Goal: Task Accomplishment & Management: Use online tool/utility

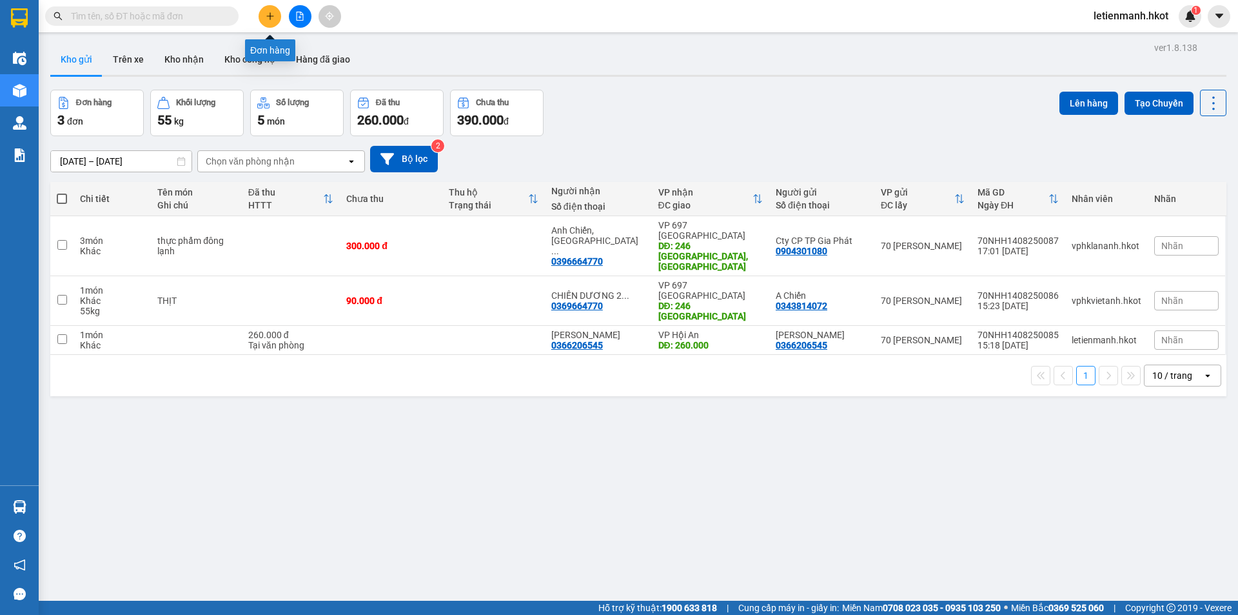
click at [266, 15] on icon "plus" at bounding box center [270, 16] width 9 height 9
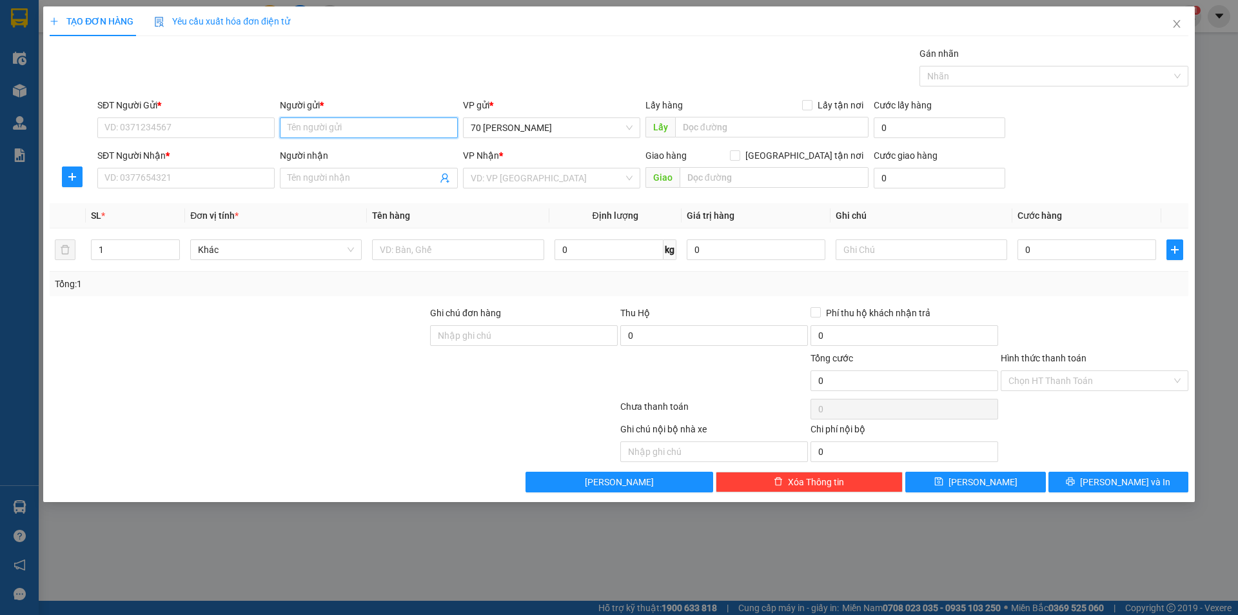
click at [310, 128] on input "Người gửi *" at bounding box center [368, 127] width 177 height 21
type input "[PERSON_NAME]"
click at [153, 127] on input "SĐT Người Gửi *" at bounding box center [185, 127] width 177 height 21
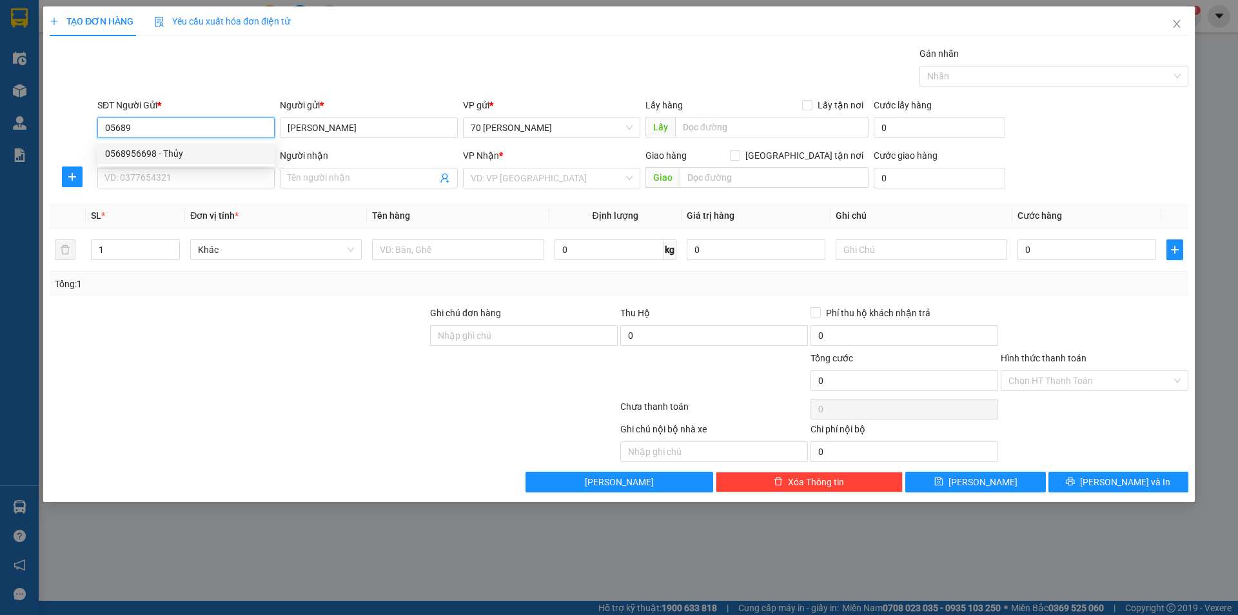
click at [182, 162] on div "0568956698 - Thủy" at bounding box center [185, 153] width 177 height 21
type input "0568956698"
type input "Thủy"
type input "0568956698"
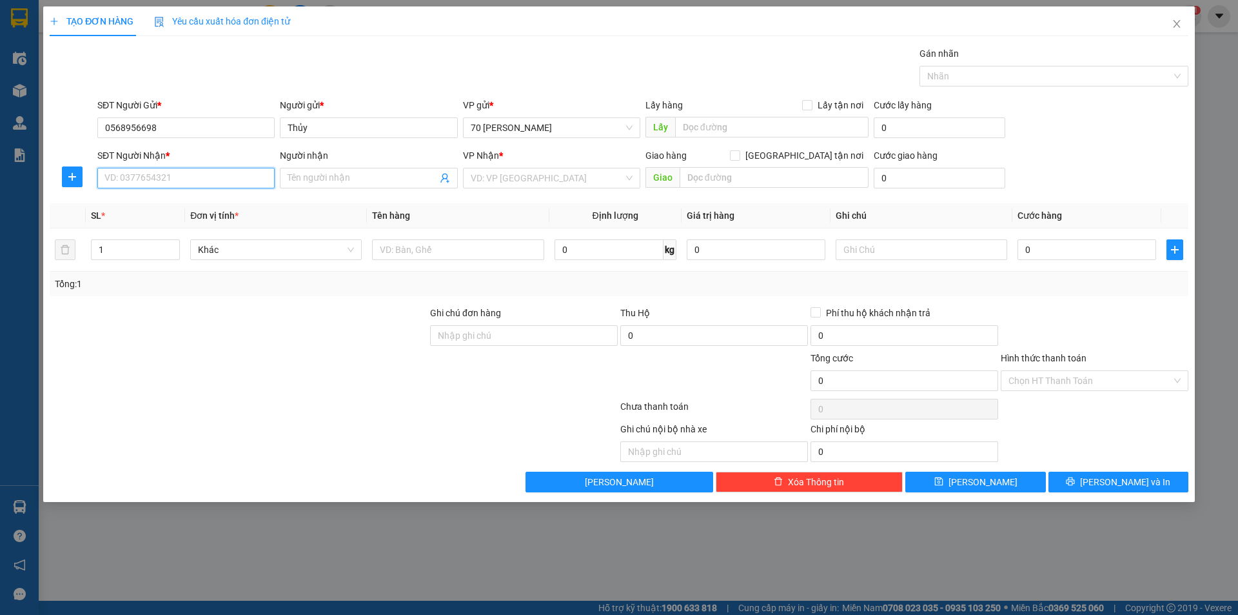
click at [170, 175] on input "SĐT Người Nhận *" at bounding box center [185, 178] width 177 height 21
click at [184, 207] on div "0943193968 - Nương" at bounding box center [186, 204] width 162 height 14
type input "0943193968"
type input "Nương"
type input "Cây xăng đôi"
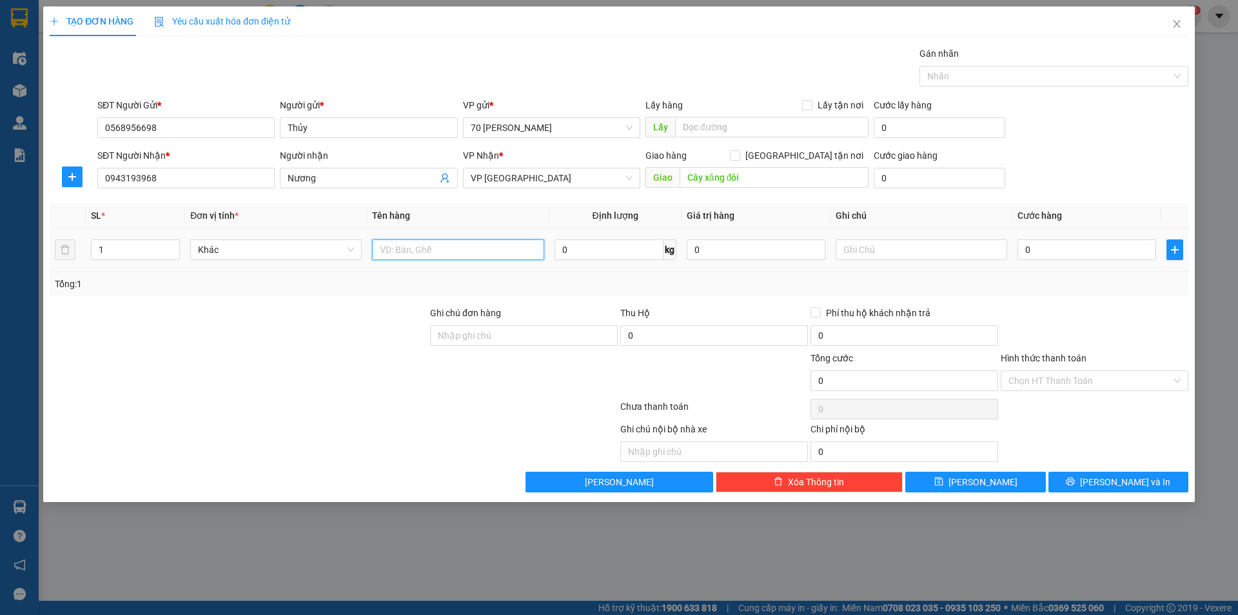
click at [391, 251] on input "text" at bounding box center [458, 249] width 172 height 21
type input "Thực phẩm"
click at [628, 253] on input "0" at bounding box center [609, 249] width 109 height 21
type input "50"
click at [1042, 249] on input "0" at bounding box center [1087, 249] width 139 height 21
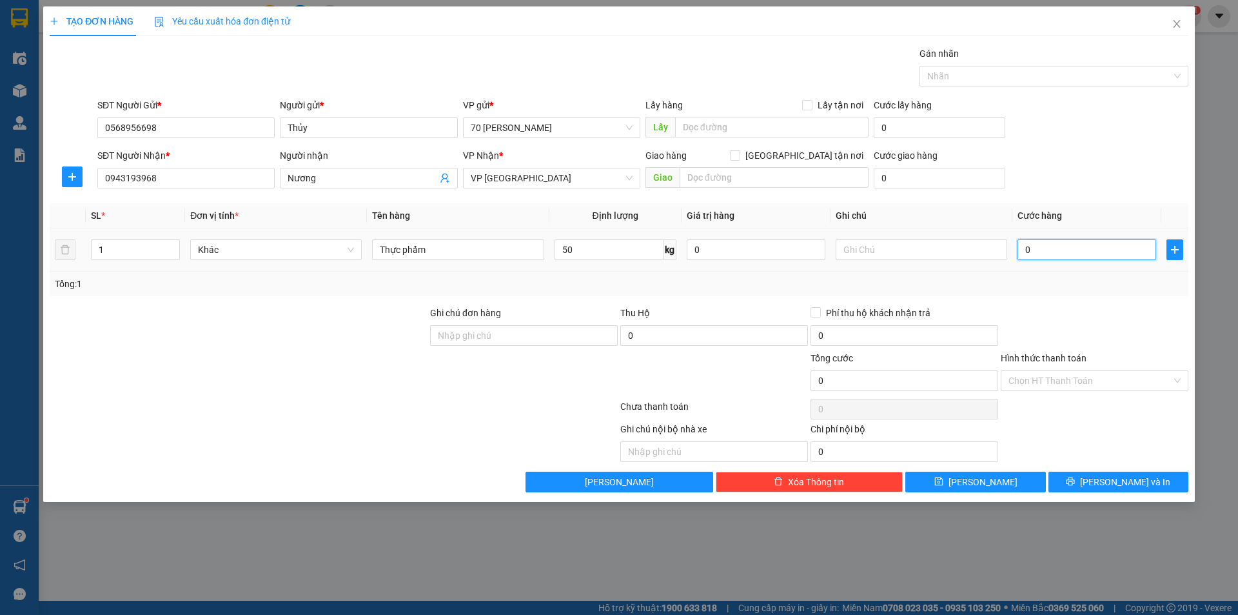
type input "1"
type input "15"
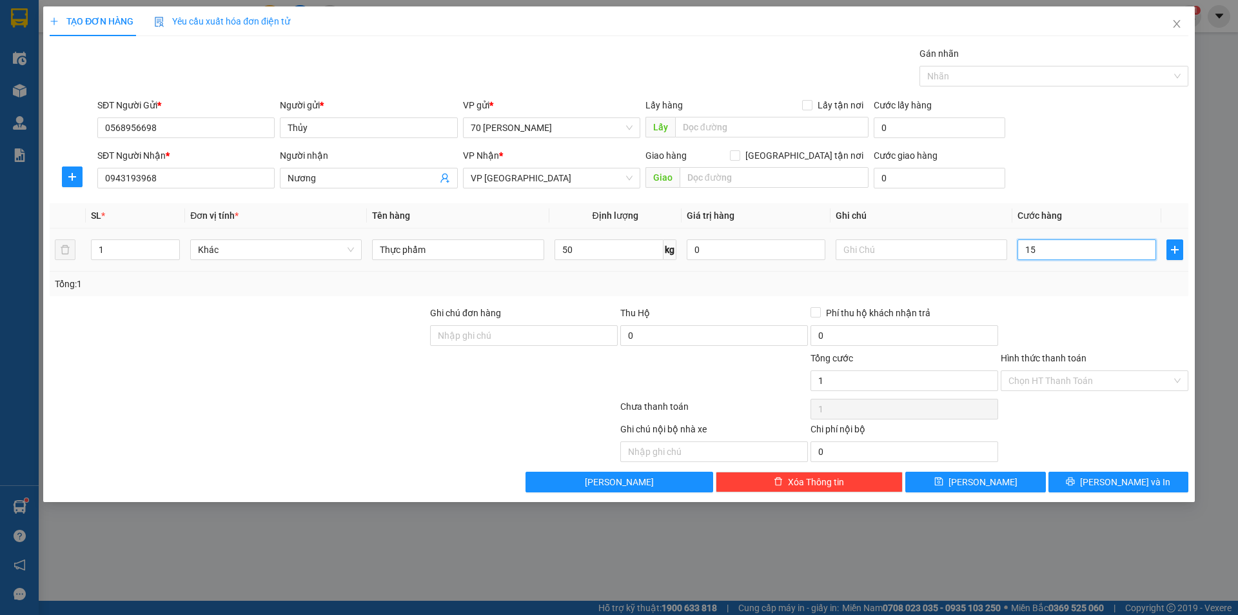
type input "15"
type input "150"
type input "1.500"
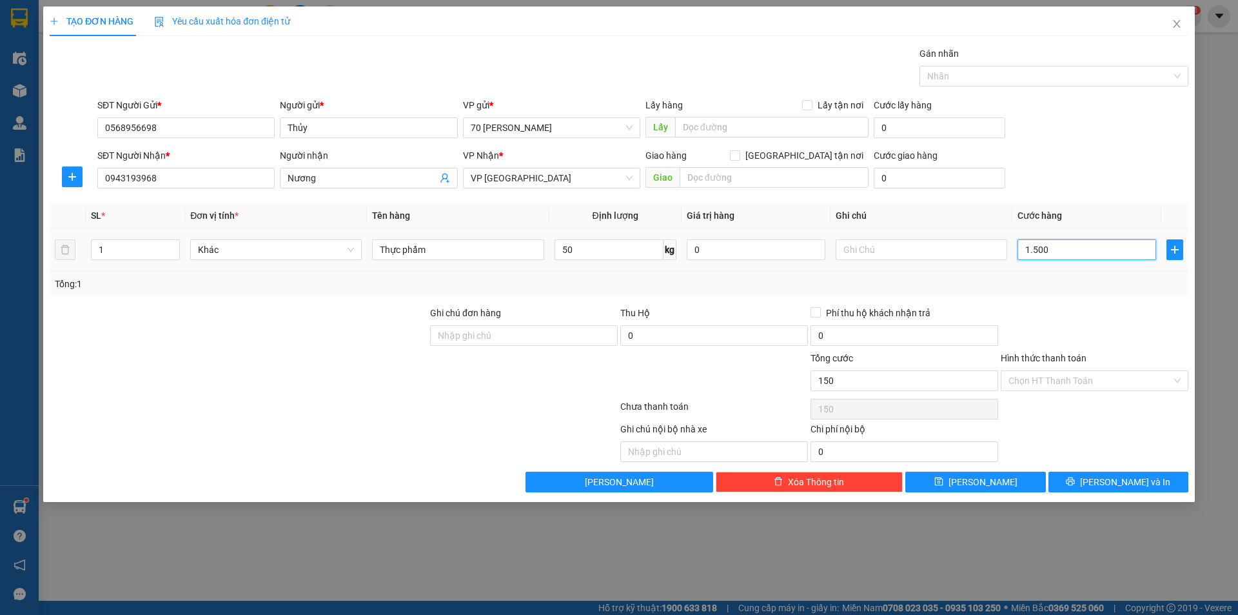
type input "1.500"
type input "15.000"
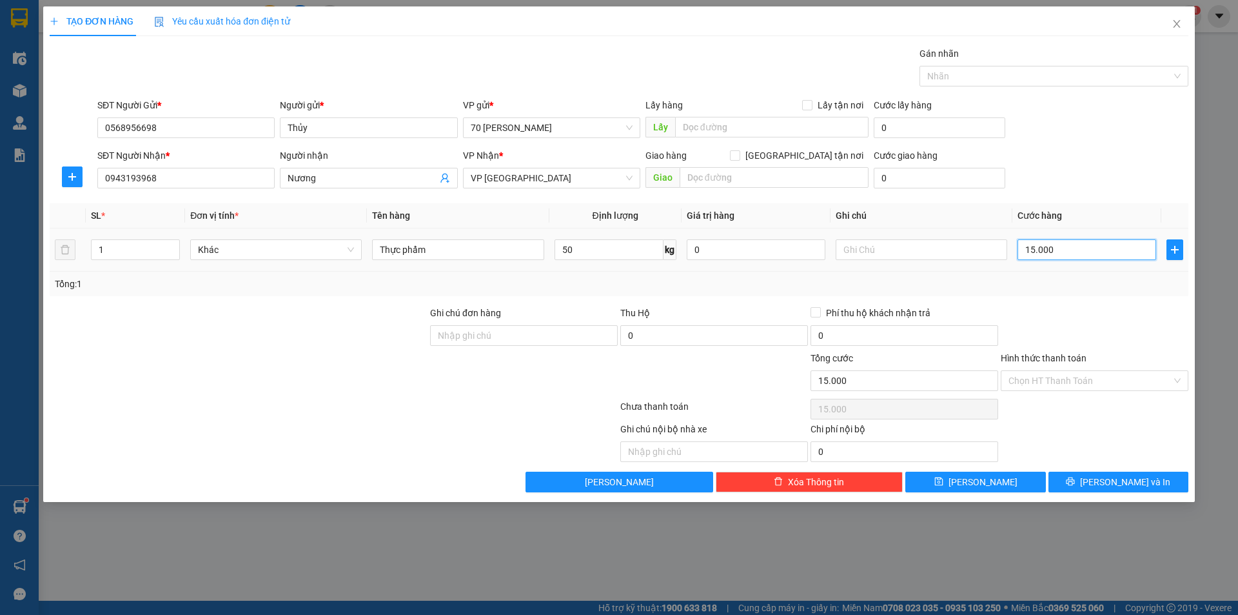
type input "150.000"
click at [1069, 248] on input "150.000" at bounding box center [1087, 249] width 139 height 21
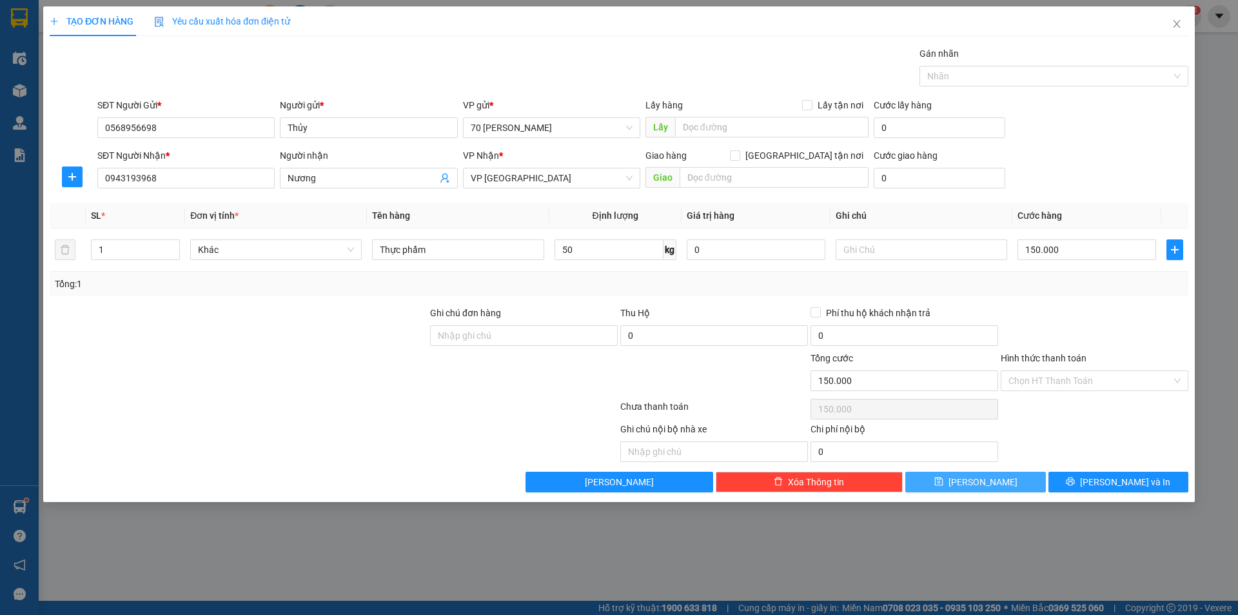
click at [944, 476] on button "[PERSON_NAME]" at bounding box center [975, 481] width 140 height 21
type input "0"
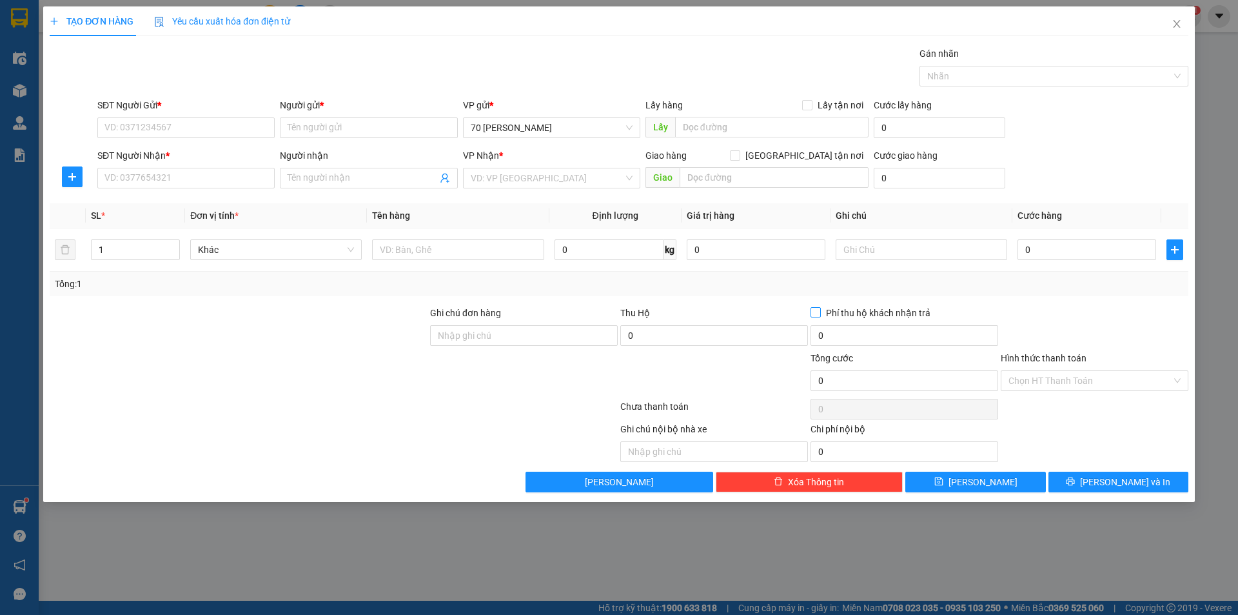
click at [820, 315] on span at bounding box center [816, 312] width 10 height 10
click at [820, 315] on input "Phí thu hộ khách nhận trả" at bounding box center [815, 311] width 9 height 9
checkbox input "true"
click at [965, 474] on button "[PERSON_NAME]" at bounding box center [975, 481] width 140 height 21
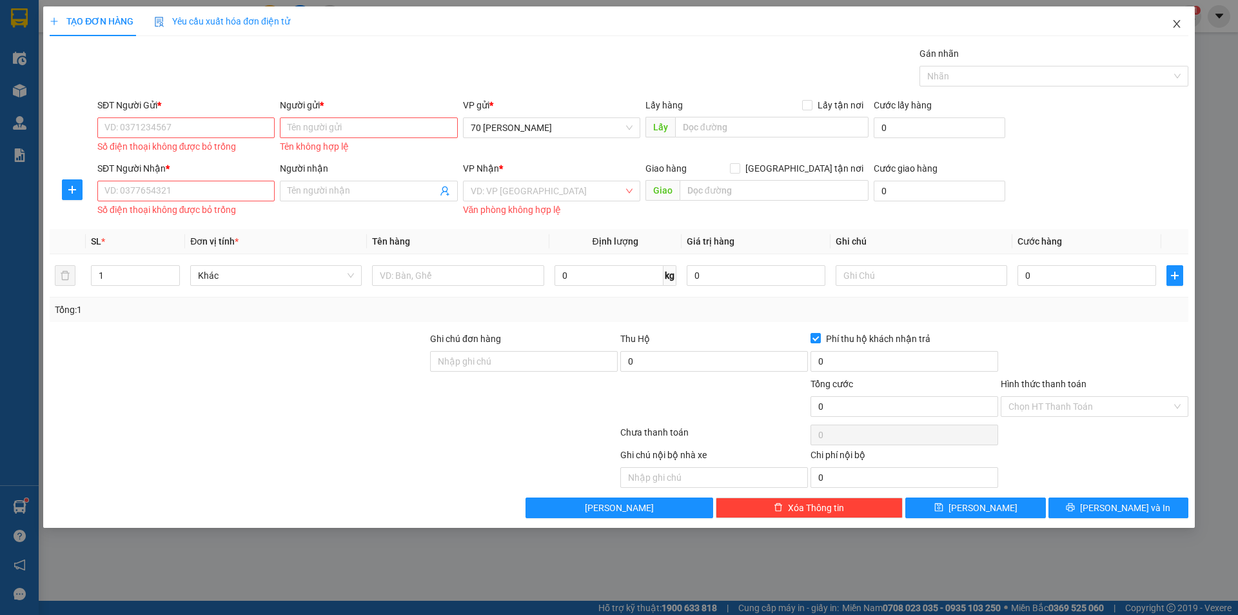
click at [1172, 23] on icon "close" at bounding box center [1177, 24] width 10 height 10
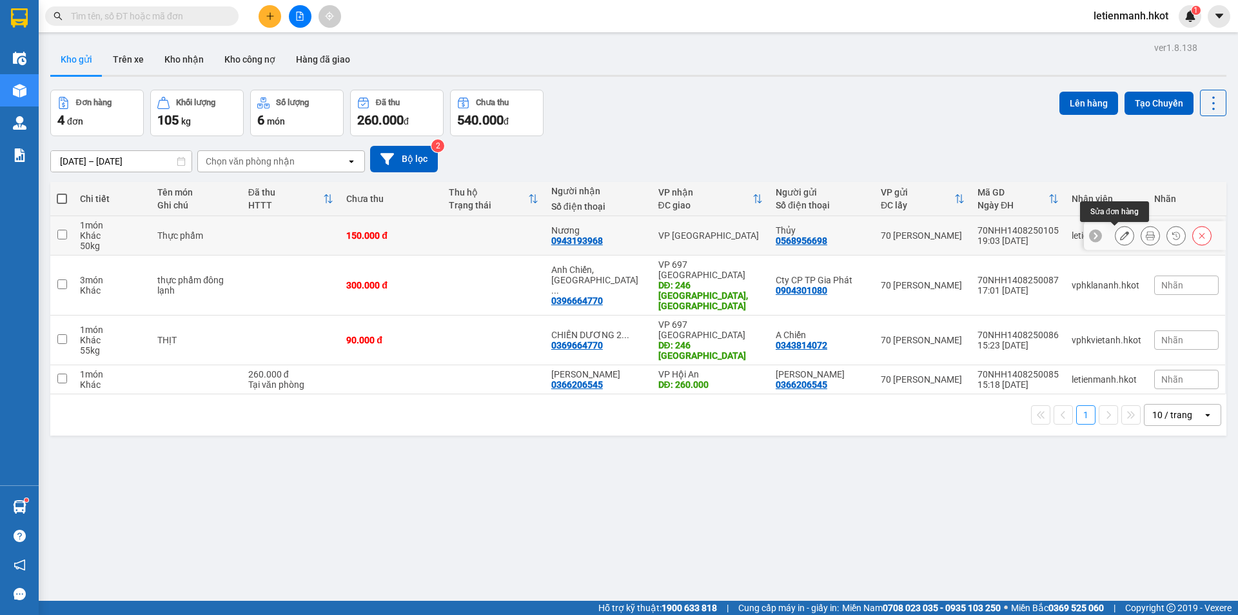
click at [1120, 233] on icon at bounding box center [1124, 235] width 9 height 9
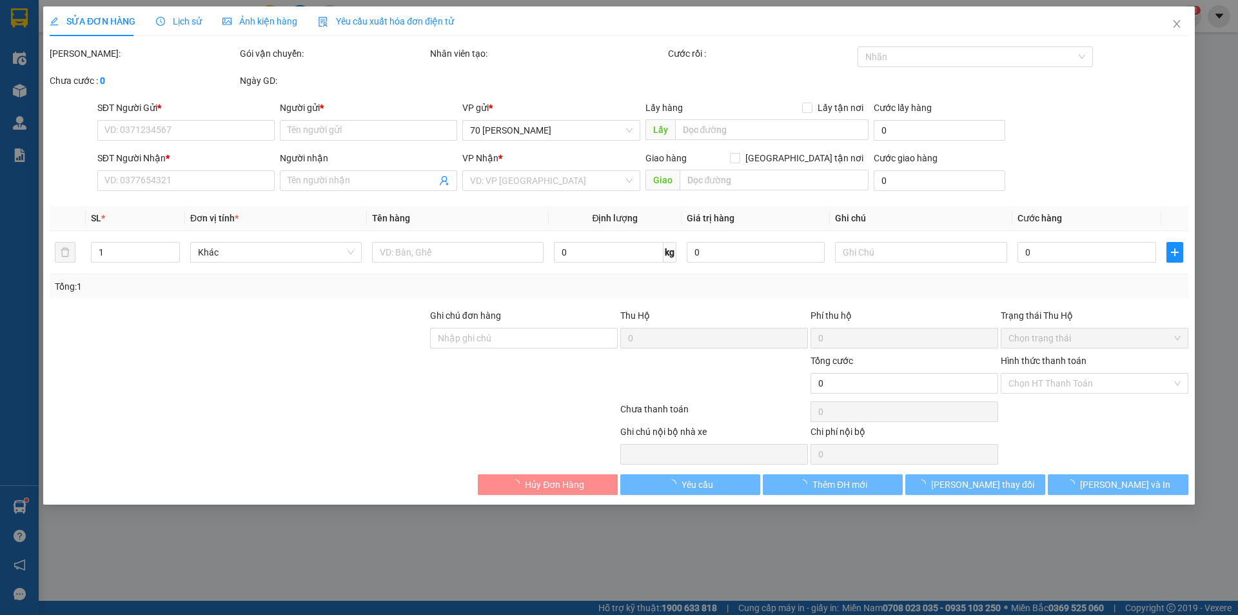
type input "0568956698"
type input "Thủy"
type input "0943193968"
type input "Nương"
type input "150.000"
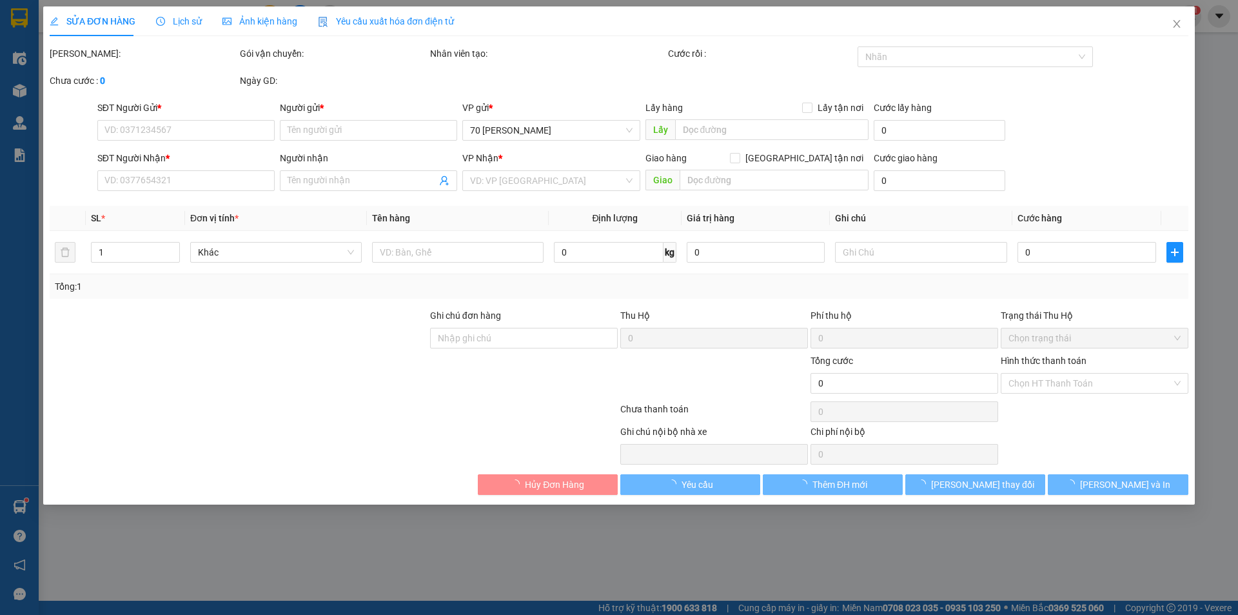
type input "150.000"
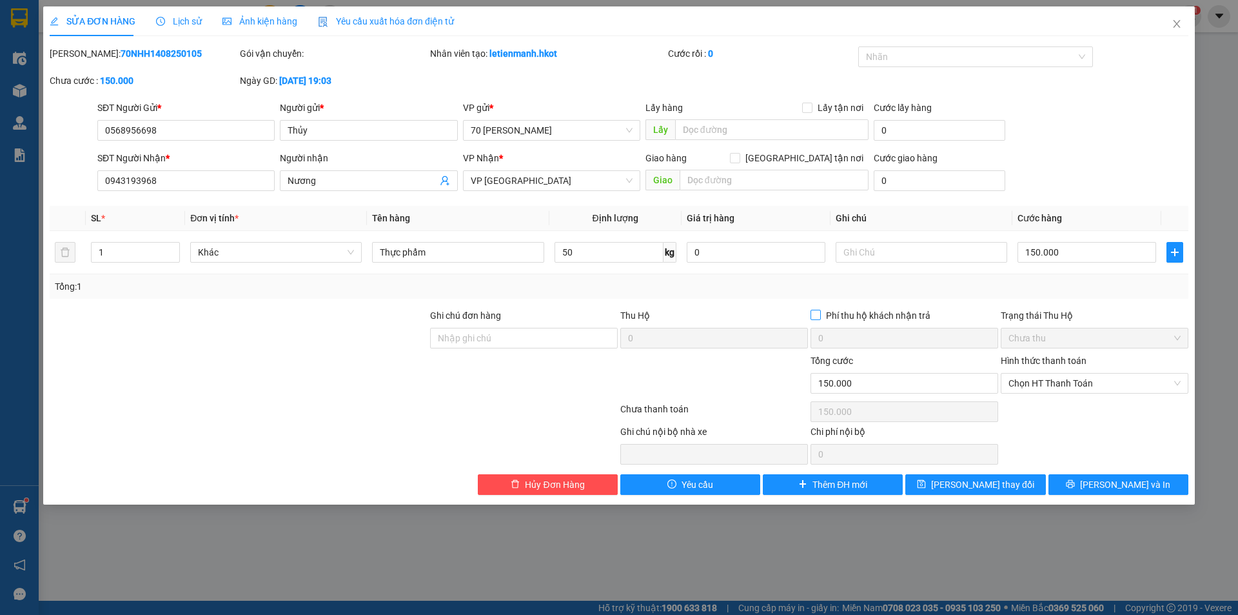
click at [818, 318] on input "Phí thu hộ khách nhận trả" at bounding box center [815, 314] width 9 height 9
checkbox input "true"
click at [976, 481] on span "[PERSON_NAME] thay đổi" at bounding box center [982, 484] width 103 height 14
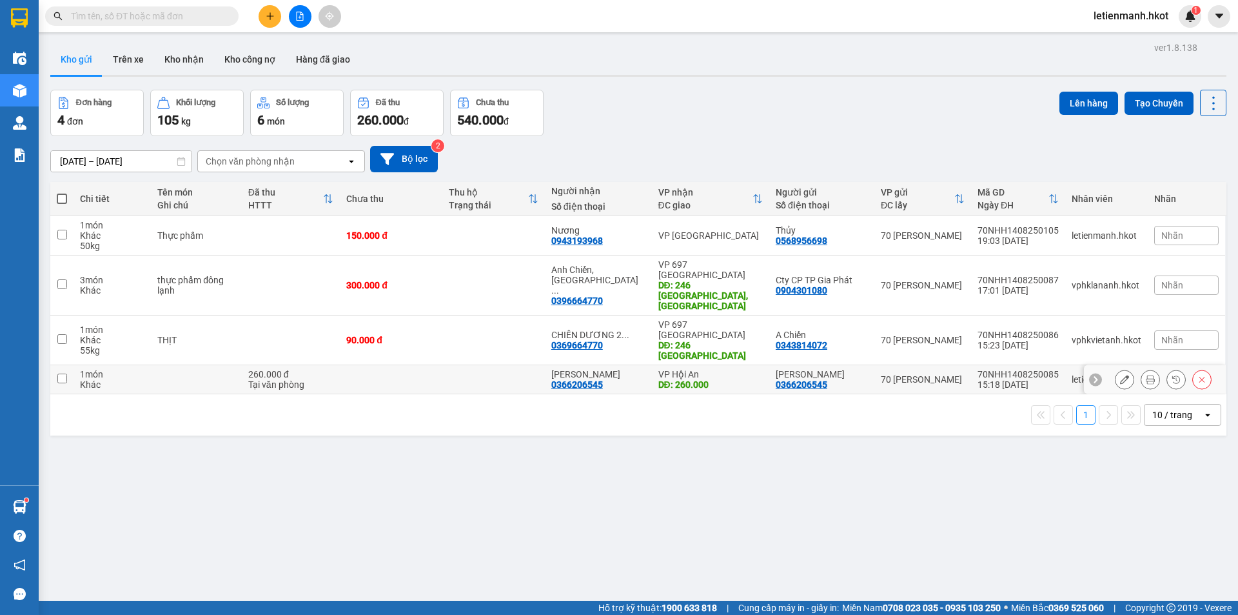
click at [907, 374] on div "70 [PERSON_NAME]" at bounding box center [923, 379] width 84 height 10
checkbox input "true"
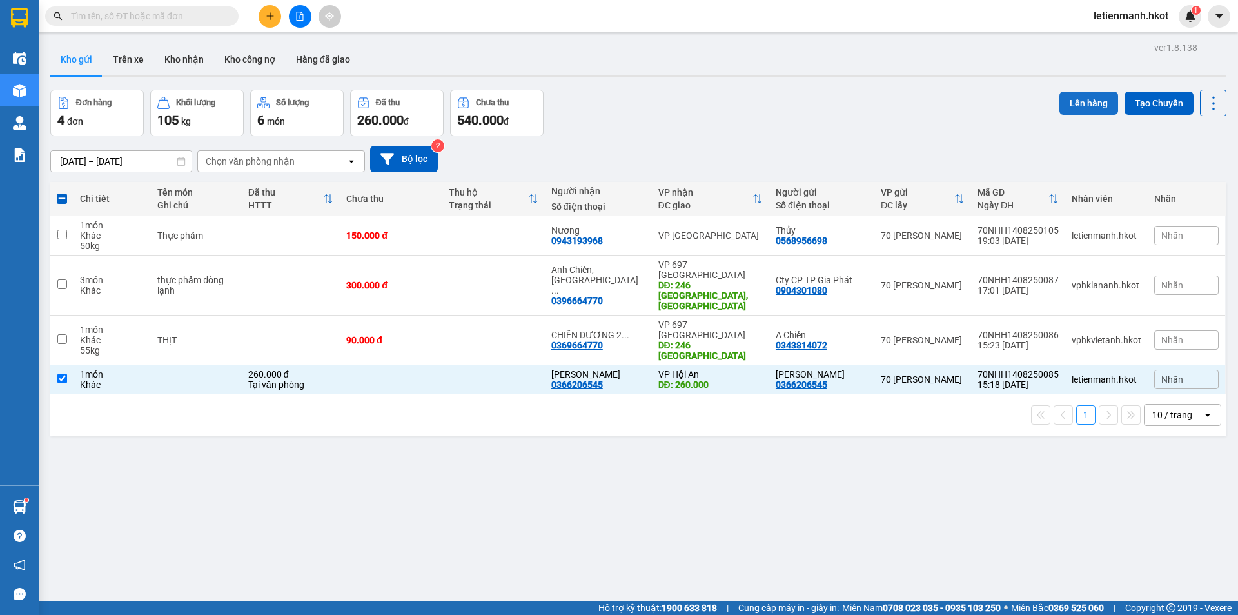
click at [1083, 101] on button "Lên hàng" at bounding box center [1088, 103] width 59 height 23
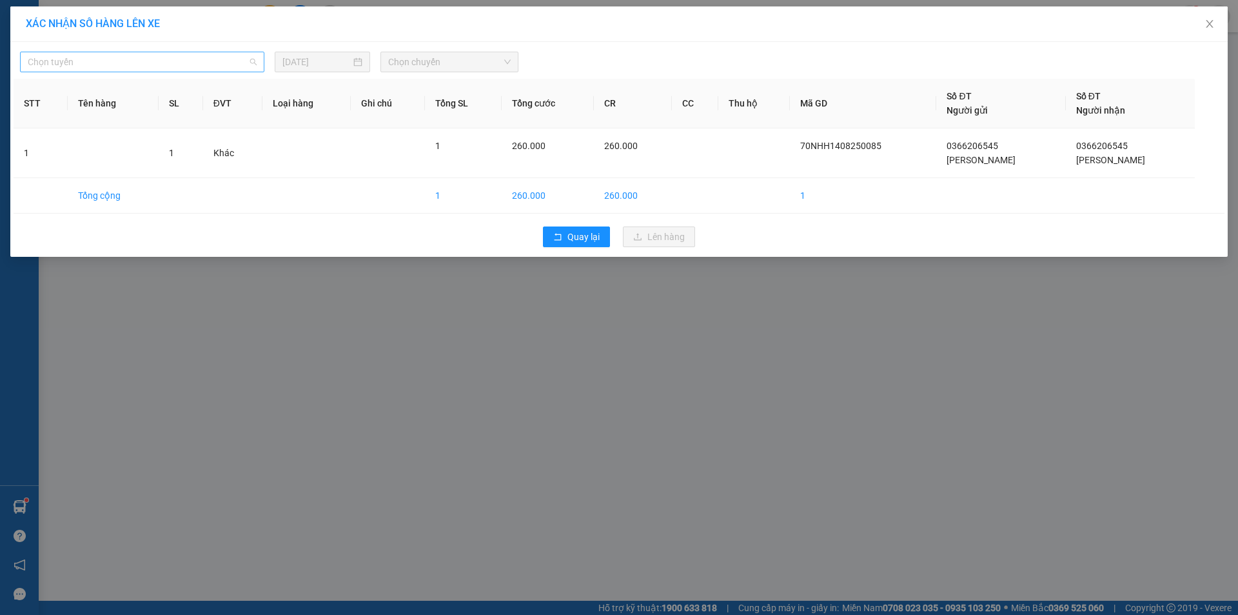
click at [158, 63] on span "Chọn tuyến" at bounding box center [142, 61] width 229 height 19
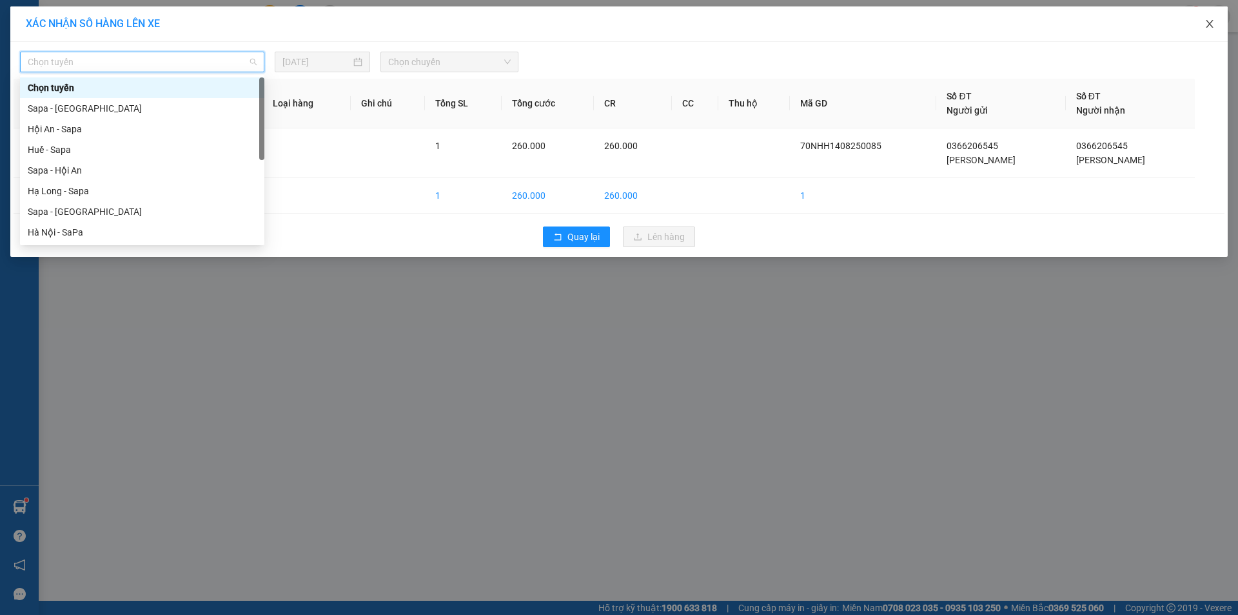
click at [1212, 19] on span "Close" at bounding box center [1210, 24] width 36 height 36
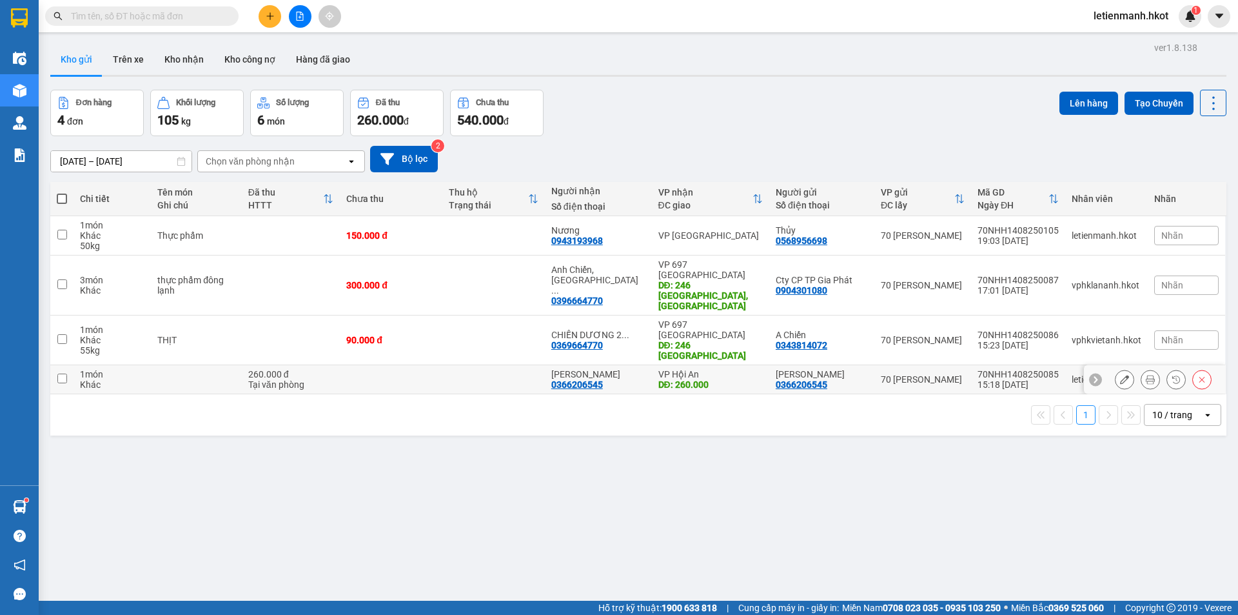
click at [839, 369] on div "Anh Nghĩa 0366206545" at bounding box center [822, 379] width 92 height 21
checkbox input "true"
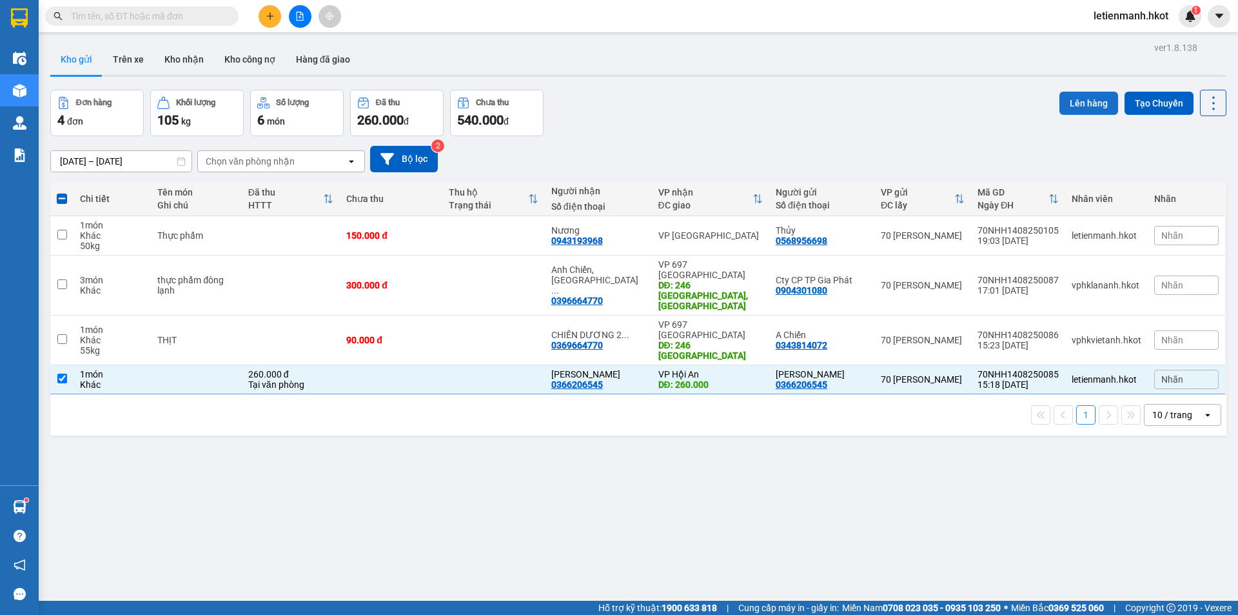
click at [1060, 101] on button "Lên hàng" at bounding box center [1088, 103] width 59 height 23
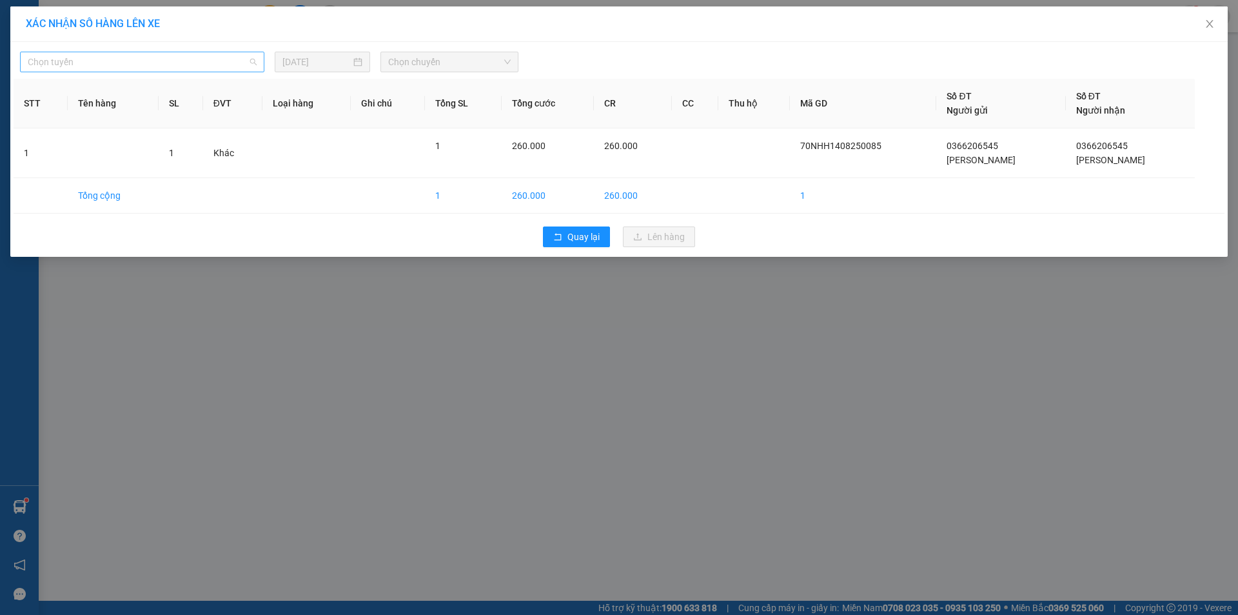
click at [100, 64] on span "Chọn tuyến" at bounding box center [142, 61] width 229 height 19
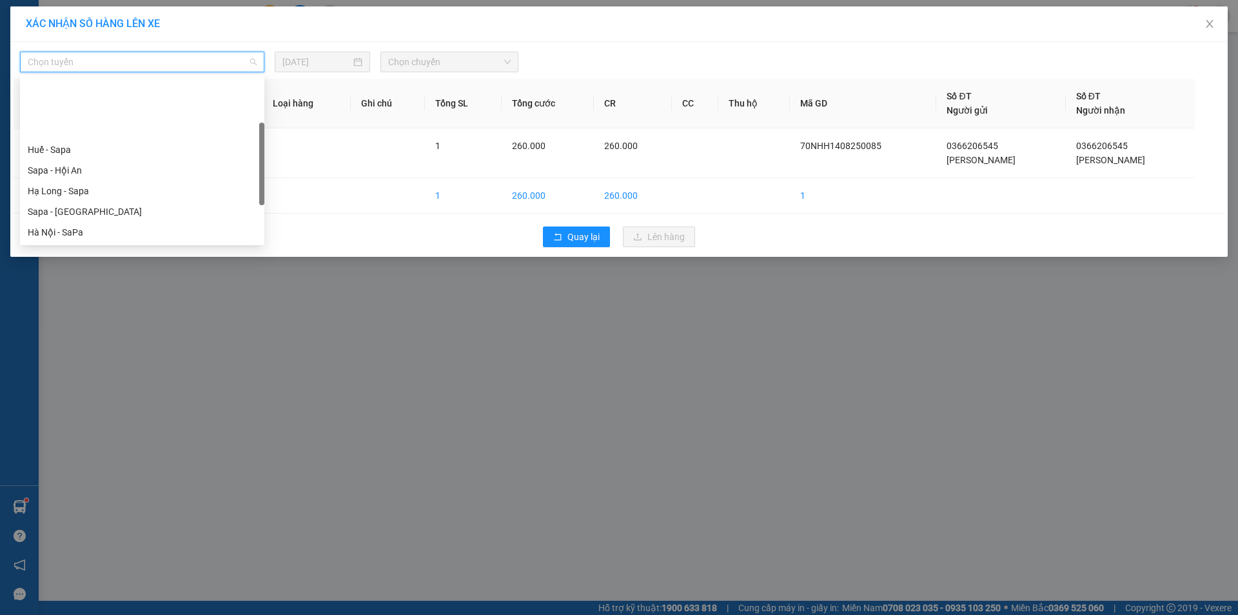
scroll to position [119, 0]
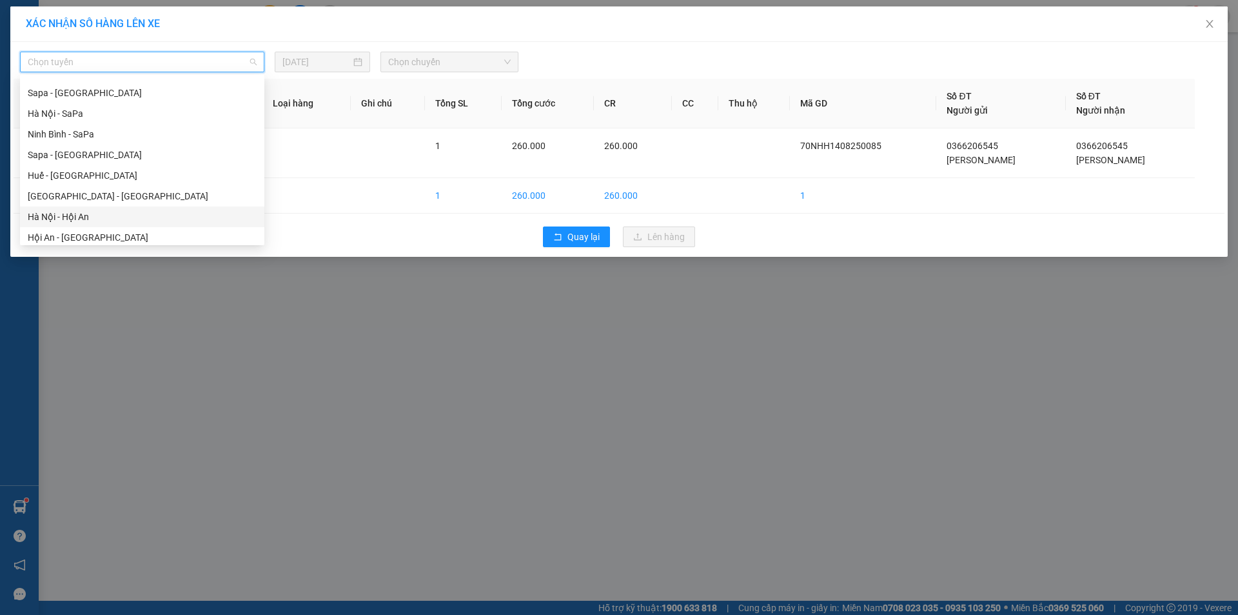
click at [70, 220] on div "Hà Nội - Hội An" at bounding box center [142, 217] width 229 height 14
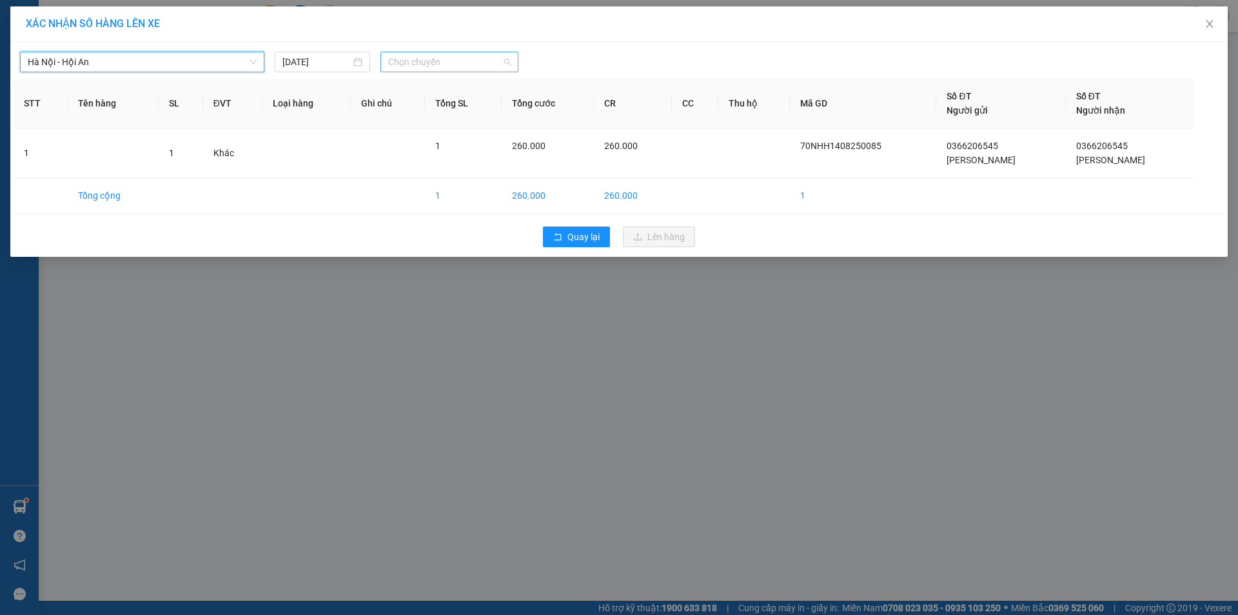
click at [403, 64] on span "Chọn chuyến" at bounding box center [449, 61] width 123 height 19
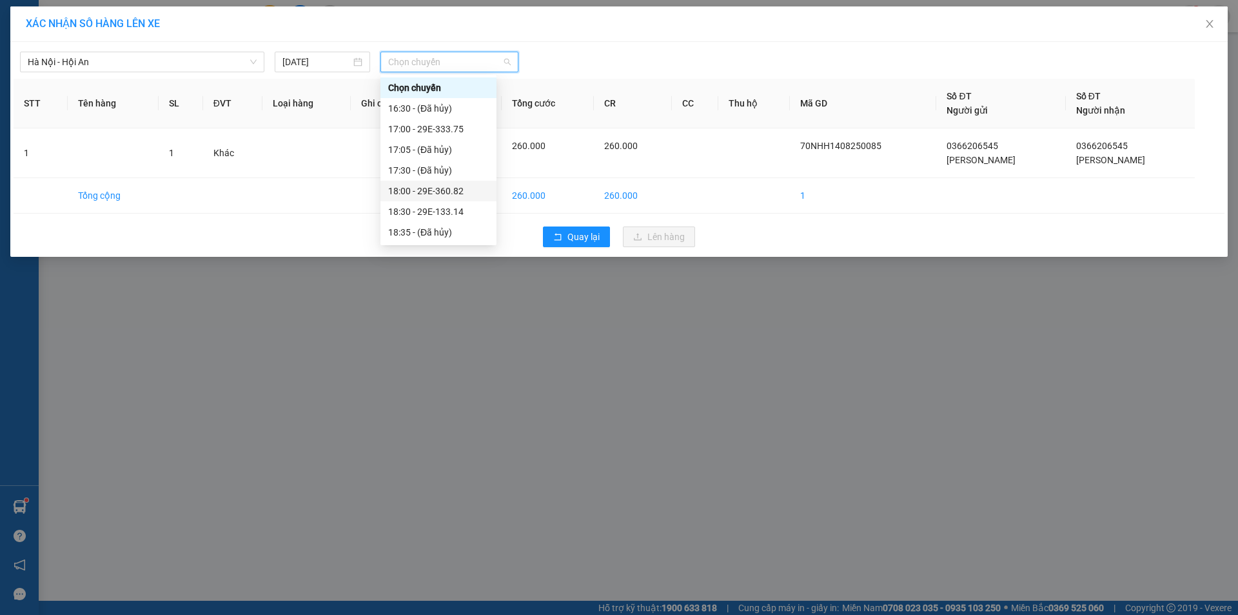
click at [443, 192] on div "18:00 - 29E-360.82" at bounding box center [438, 191] width 101 height 14
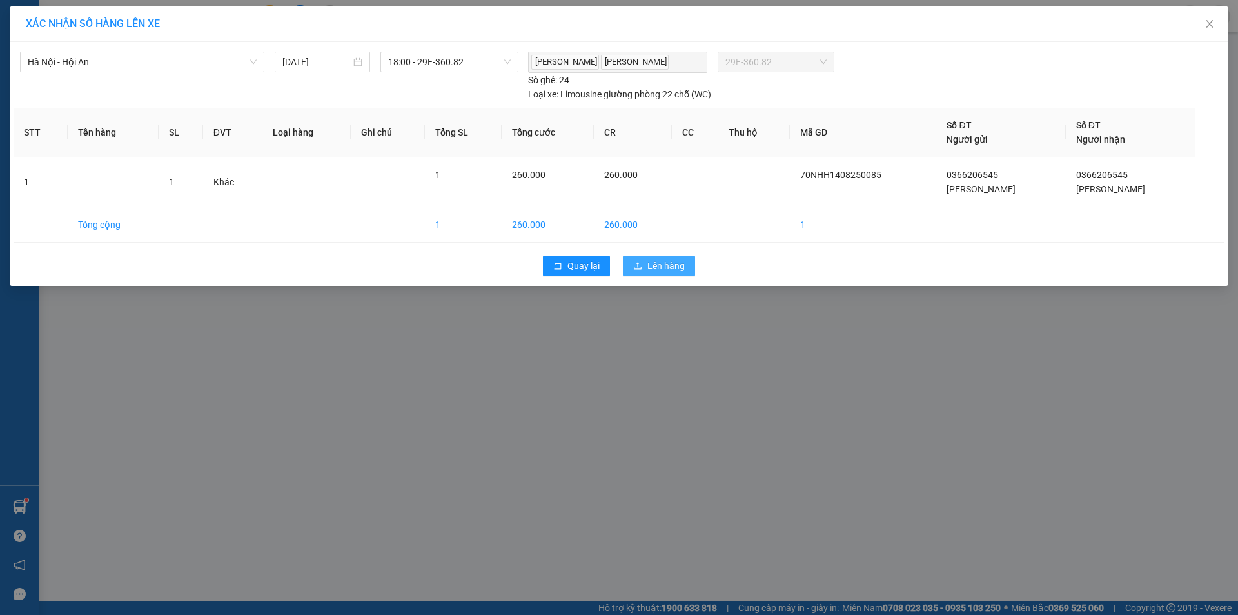
click at [671, 267] on span "Lên hàng" at bounding box center [665, 266] width 37 height 14
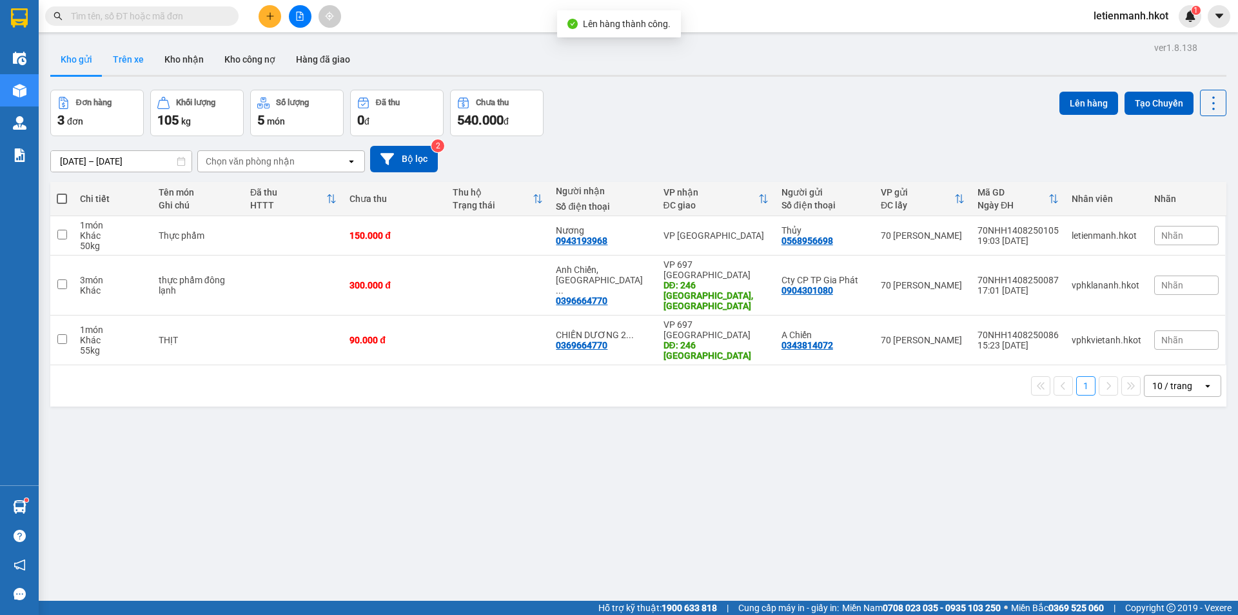
click at [141, 57] on button "Trên xe" at bounding box center [129, 59] width 52 height 31
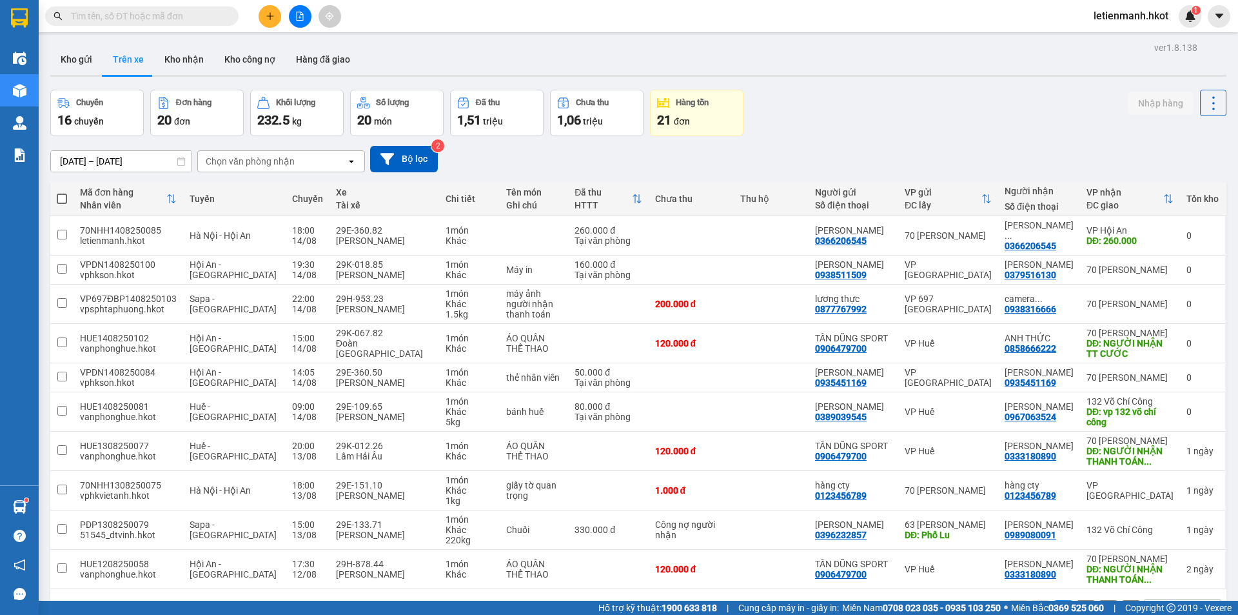
click at [106, 17] on input "text" at bounding box center [147, 16] width 152 height 14
